Goal: Check status: Check status

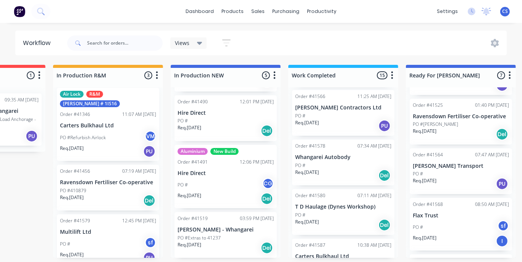
scroll to position [552, 0]
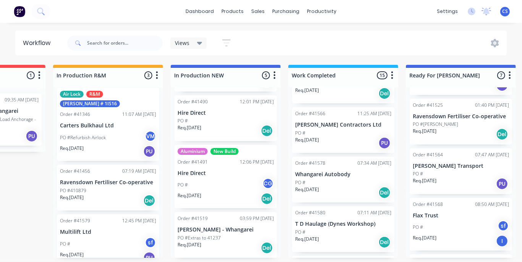
click at [320, 220] on div "Order #41580 07:11 AM [DATE] T D Haulage (Dynes Workshop) PO # Req. [DATE] Del" at bounding box center [343, 230] width 102 height 46
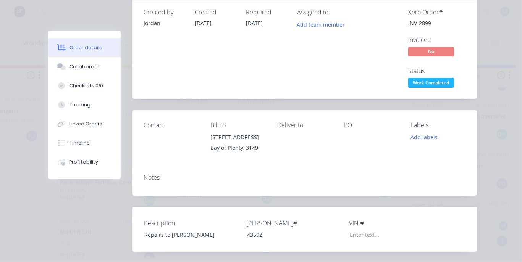
scroll to position [0, 0]
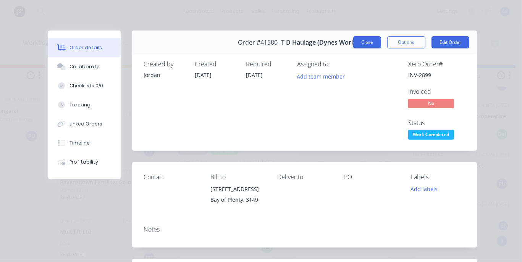
click at [360, 44] on button "Close" at bounding box center [367, 42] width 28 height 12
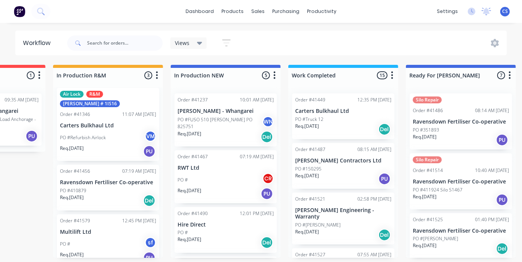
click at [192, 171] on div "Order #41467 07:19 AM [DATE] RWT Ltd PO # CR Req. [DATE] PU" at bounding box center [225, 176] width 102 height 53
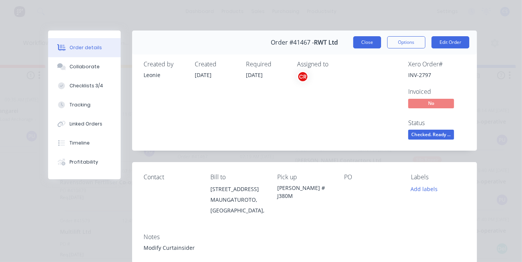
click at [364, 45] on button "Close" at bounding box center [367, 42] width 28 height 12
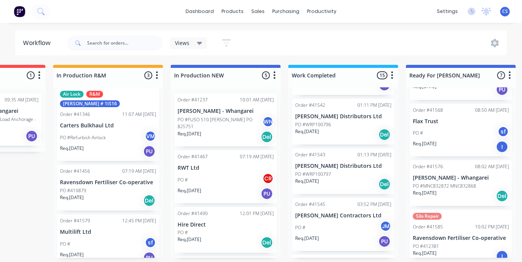
scroll to position [217, 0]
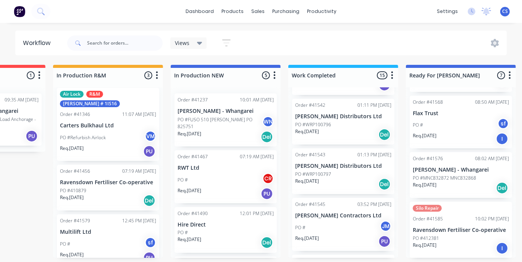
click at [450, 174] on div "Order #41576 08:02 AM [DATE] [PERSON_NAME] - Whangarei PO #MNC832872 MNC832868 …" at bounding box center [461, 175] width 102 height 46
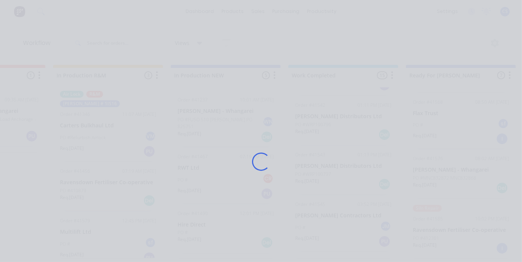
click at [450, 174] on div "Loading..." at bounding box center [260, 162] width 447 height 262
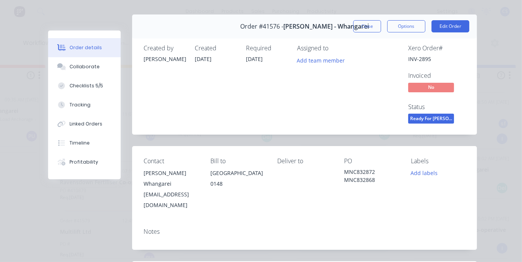
scroll to position [0, 0]
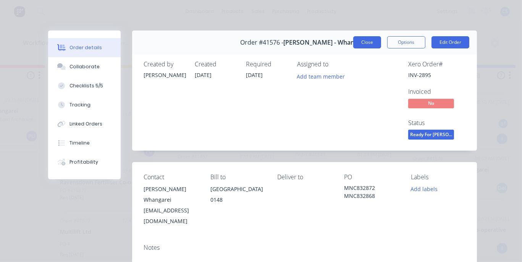
click at [361, 42] on button "Close" at bounding box center [367, 42] width 28 height 12
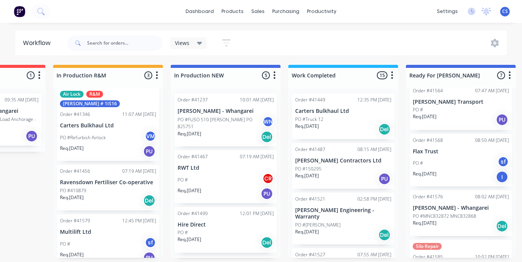
scroll to position [0, 199]
click at [307, 115] on div "Order #41449 12:35 PM [DATE] Carters Bulkhaul Ltd PO #Truck 12 Req. [DATE] Del" at bounding box center [343, 117] width 102 height 46
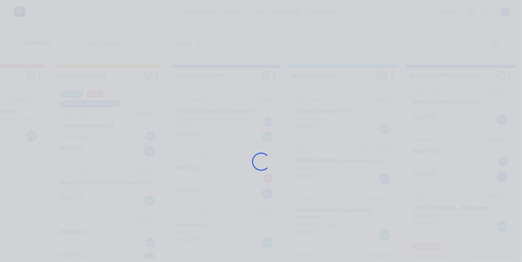
click at [307, 115] on div "Loading..." at bounding box center [260, 162] width 447 height 262
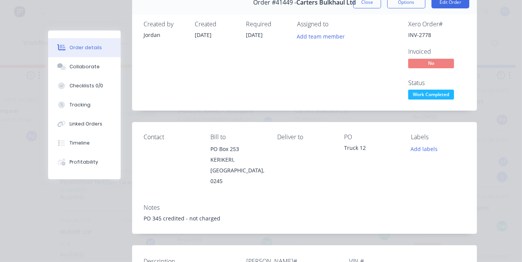
scroll to position [0, 0]
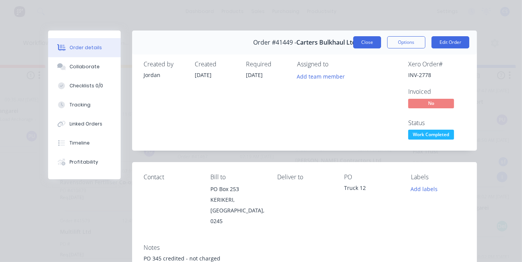
click at [363, 41] on button "Close" at bounding box center [367, 42] width 28 height 12
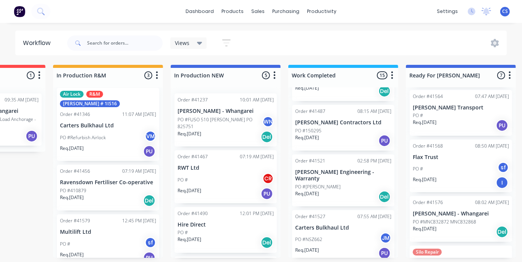
scroll to position [140, 0]
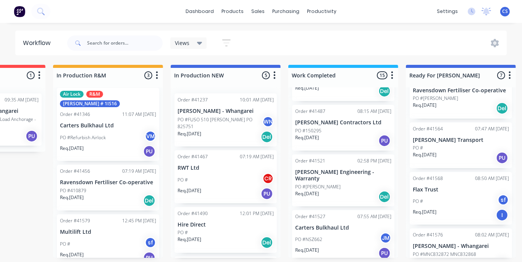
click at [437, 194] on div "PO # sf" at bounding box center [461, 201] width 96 height 15
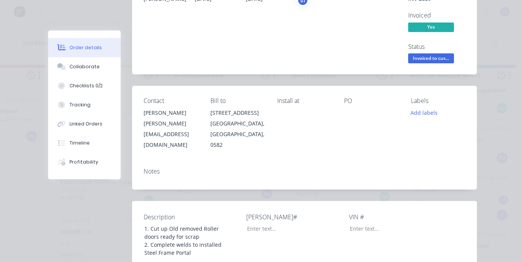
scroll to position [0, 0]
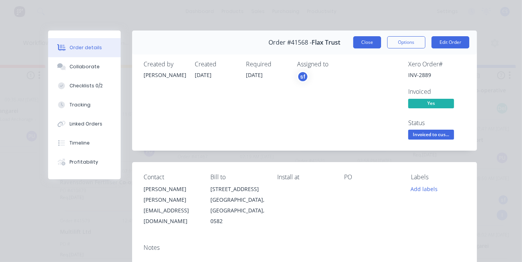
click at [362, 45] on button "Close" at bounding box center [367, 42] width 28 height 12
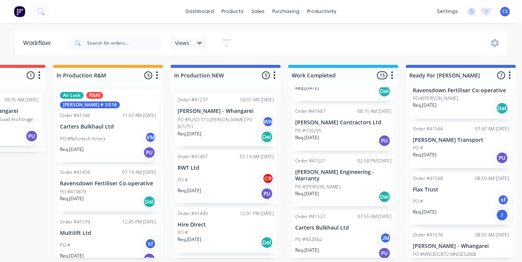
scroll to position [6, 0]
